Goal: Check status: Check status

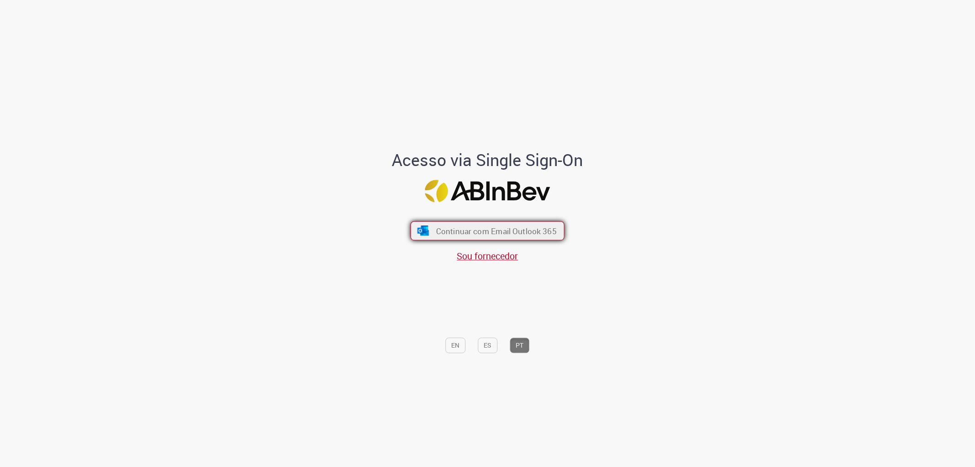
click at [464, 231] on span "Continuar com Email Outlook 365" at bounding box center [496, 230] width 121 height 11
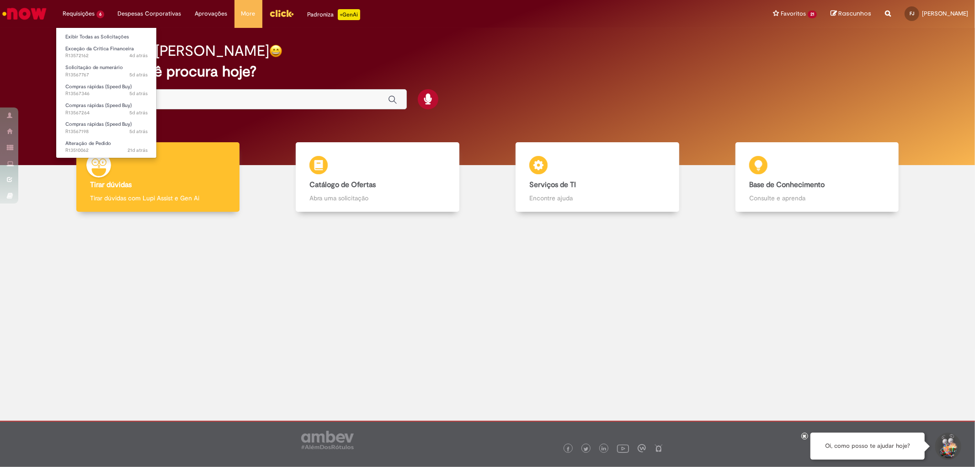
click at [84, 11] on li "Requisições 6 Exibir Todas as Solicitações Exceção da Crítica Financeira 4d atr…" at bounding box center [83, 13] width 55 height 27
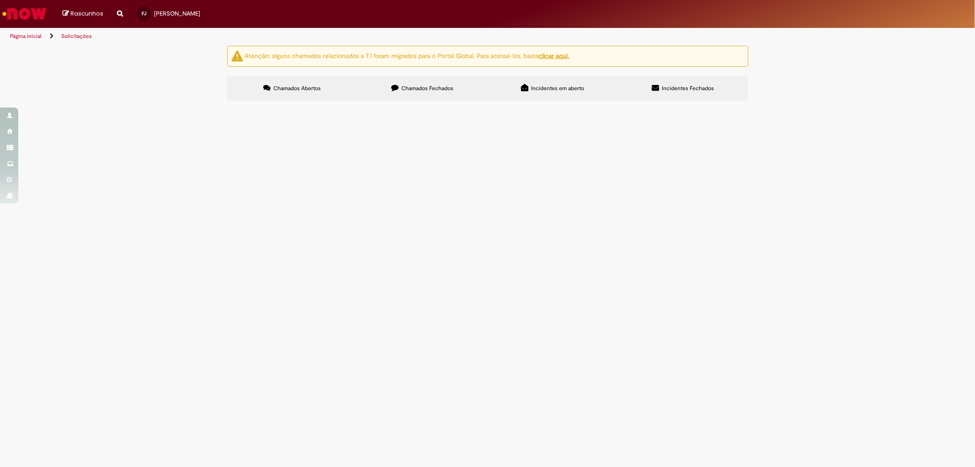
click at [411, 84] on label "Chamados Fechados" at bounding box center [422, 88] width 130 height 25
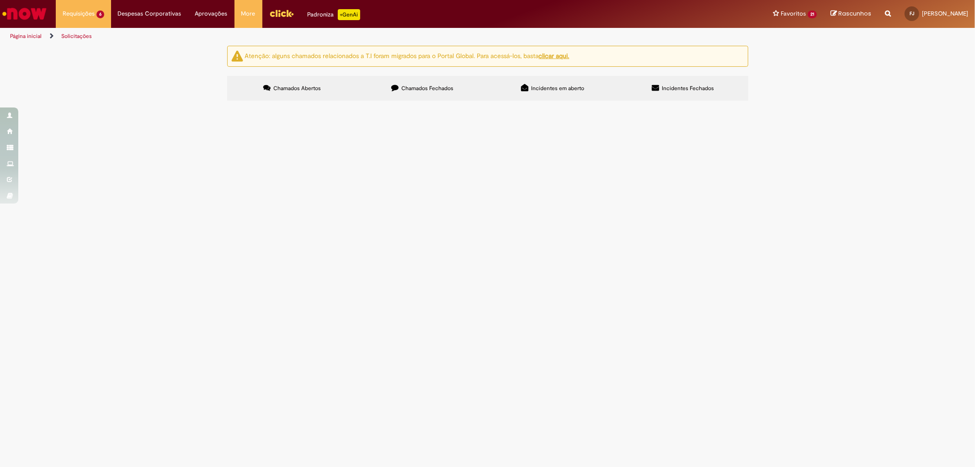
scroll to position [284, 0]
click at [0, 0] on icon at bounding box center [0, 0] width 0 height 0
click at [0, 0] on link at bounding box center [0, 0] width 0 height 0
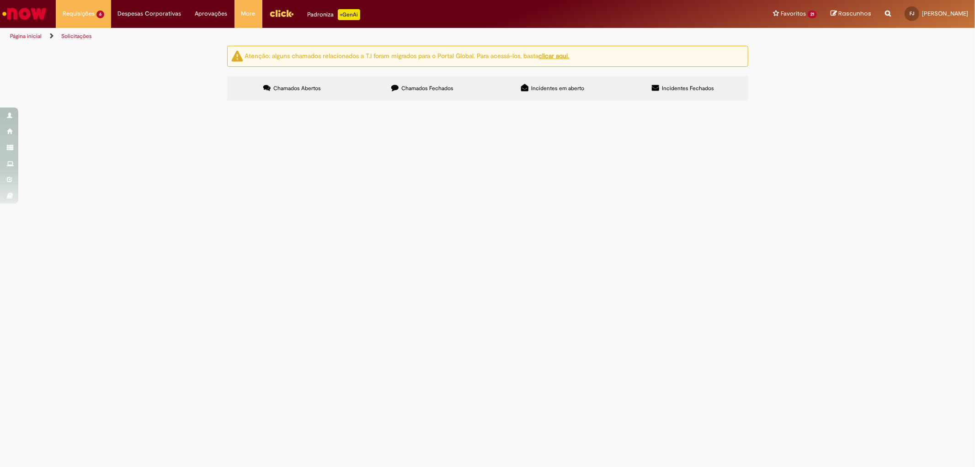
click at [0, 0] on link at bounding box center [0, 0] width 0 height 0
click at [0, 0] on span "Boa tarde o cliente inscrito no CNPJ: 38001021000102 precisa que altere a tribu…" at bounding box center [0, 0] width 0 height 0
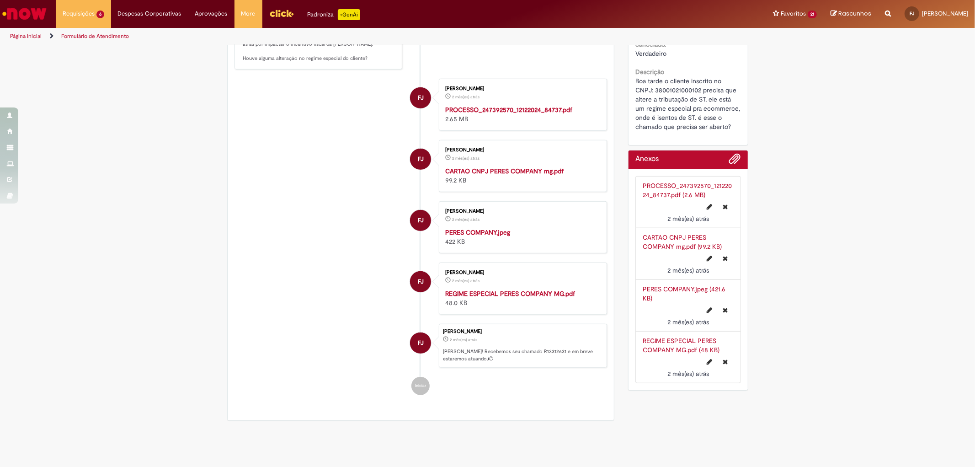
scroll to position [531, 0]
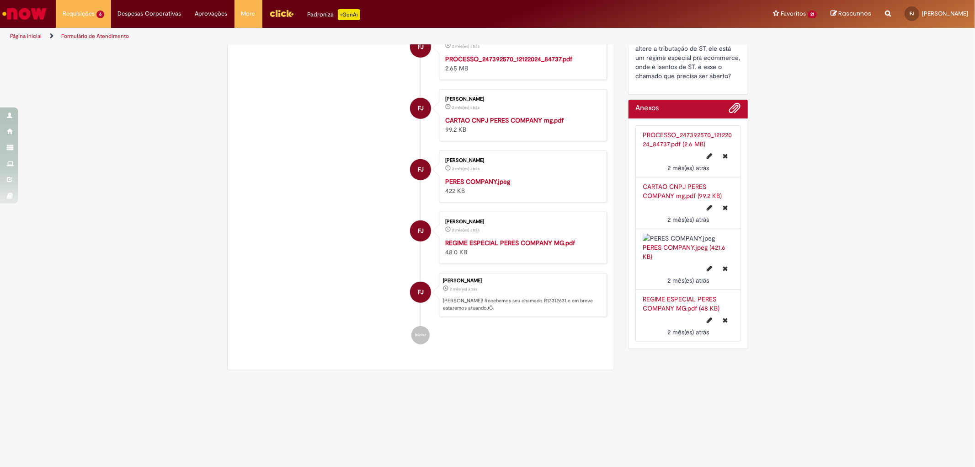
click at [677, 199] on div "CARTAO CNPJ PERES COMPANY mg.pdf (99.2 KB)" at bounding box center [688, 191] width 91 height 18
click at [670, 200] on link "CARTAO CNPJ PERES COMPANY mg.pdf (99.2 KB)" at bounding box center [682, 190] width 79 height 17
